Goal: Transaction & Acquisition: Obtain resource

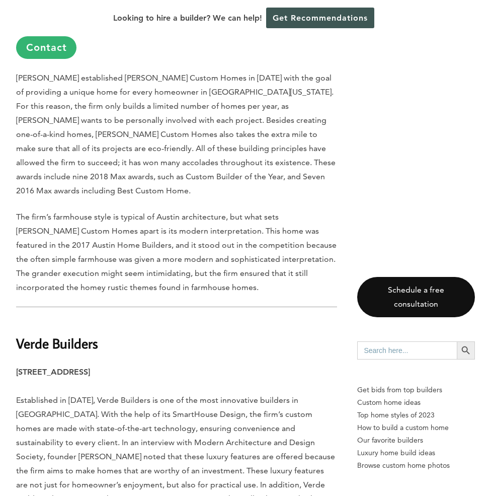
scroll to position [1611, 0]
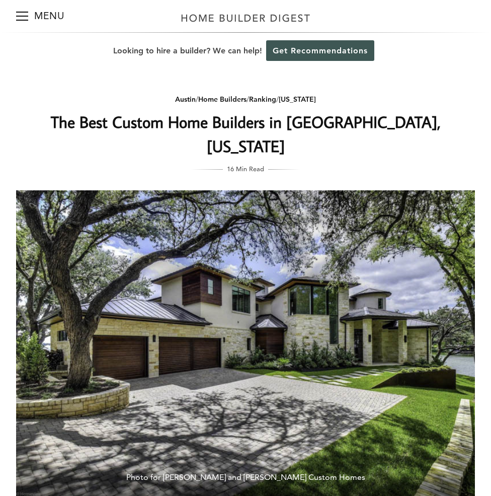
click at [370, 334] on img at bounding box center [245, 343] width 459 height 306
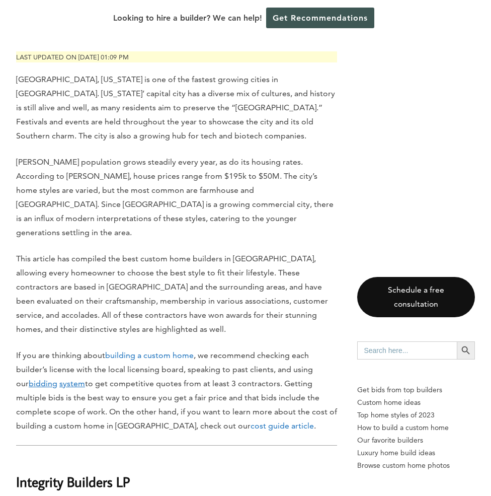
scroll to position [453, 0]
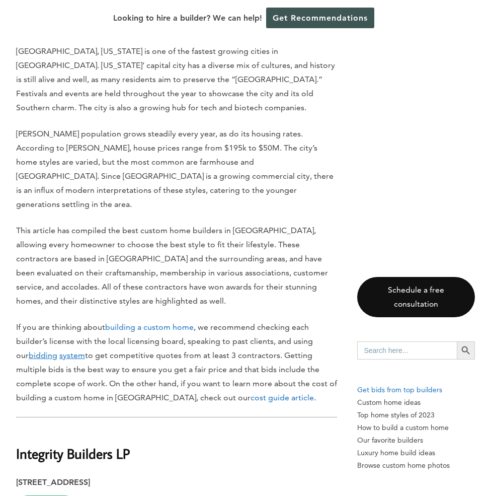
click at [379, 389] on p "Get bids from top builders" at bounding box center [416, 390] width 118 height 13
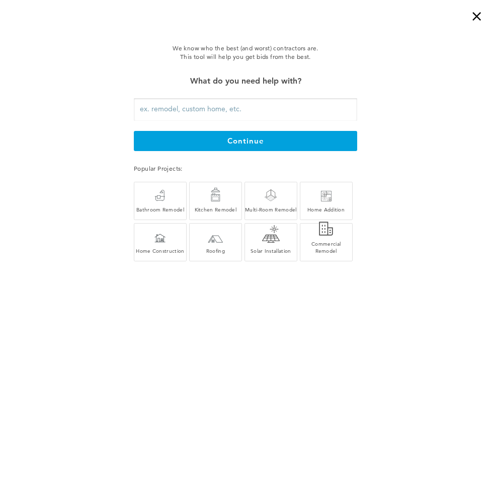
click at [478, 20] on div "×" at bounding box center [481, 10] width 20 height 20
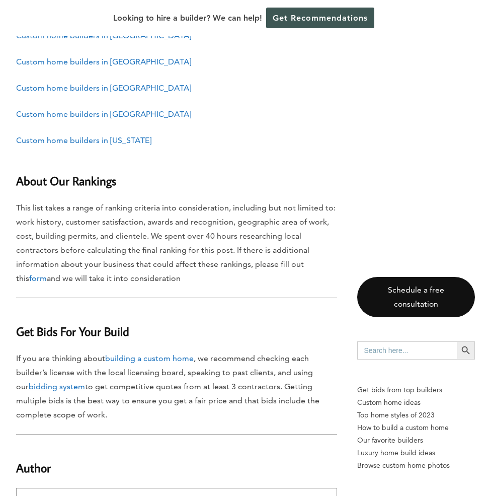
scroll to position [6543, 0]
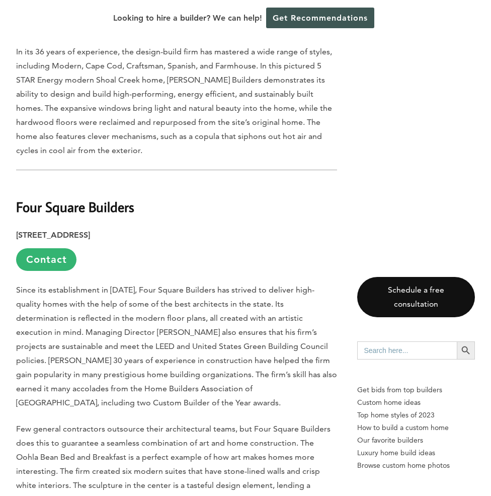
scroll to position [3473, 0]
